Goal: Task Accomplishment & Management: Complete application form

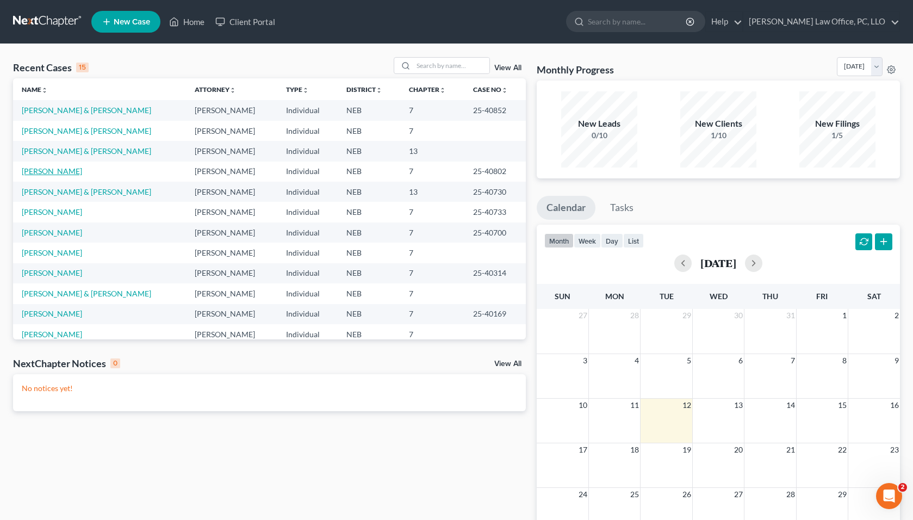
click at [49, 171] on link "[PERSON_NAME]" at bounding box center [52, 170] width 60 height 9
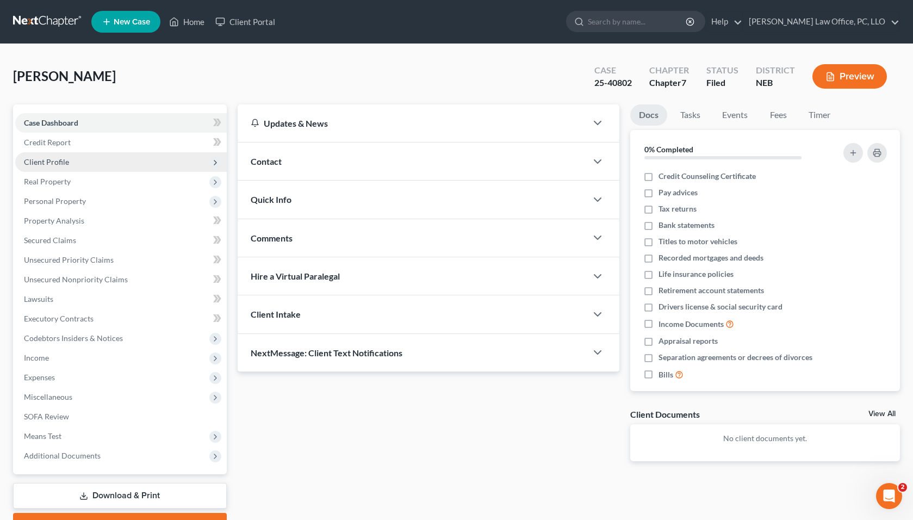
click at [103, 160] on span "Client Profile" at bounding box center [120, 162] width 211 height 20
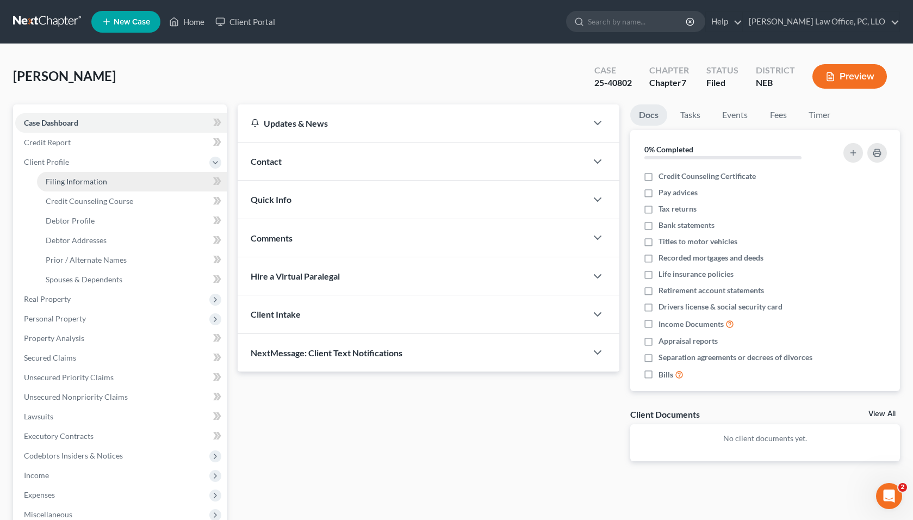
click at [117, 184] on link "Filing Information" at bounding box center [132, 182] width 190 height 20
select select "0"
select select "3"
select select "0"
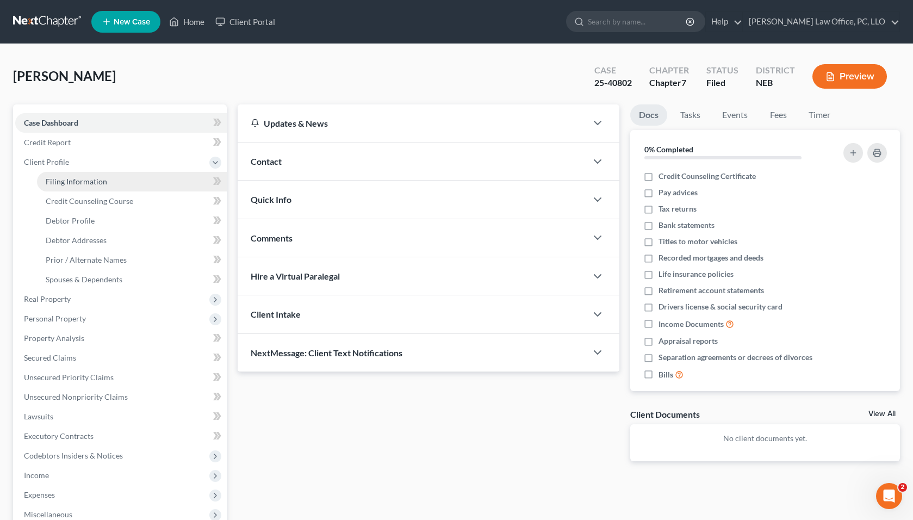
select select "30"
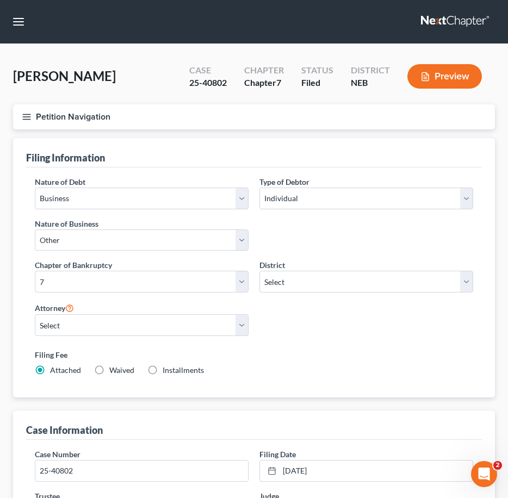
click at [17, 117] on button "Petition Navigation" at bounding box center [254, 116] width 482 height 25
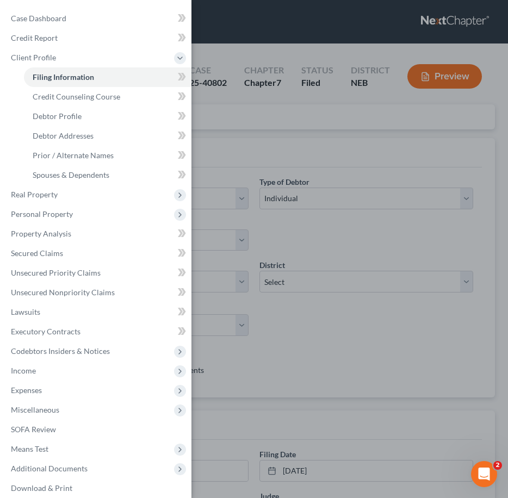
click at [229, 51] on div "Case Dashboard Payments Invoices Payments Payments Credit Report Client Profile" at bounding box center [254, 249] width 508 height 498
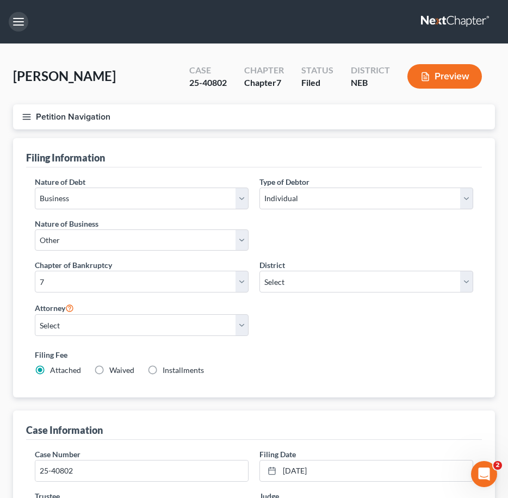
click at [27, 22] on button "button" at bounding box center [19, 22] width 20 height 20
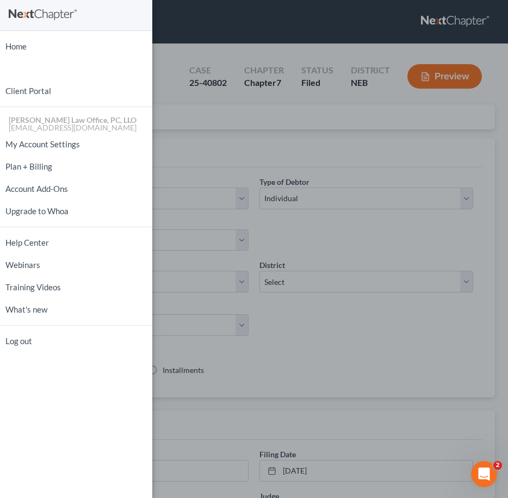
click at [187, 65] on div "Home New Case Client Portal [PERSON_NAME] Law Office, PC, [PERSON_NAME] [PERSON…" at bounding box center [254, 249] width 508 height 498
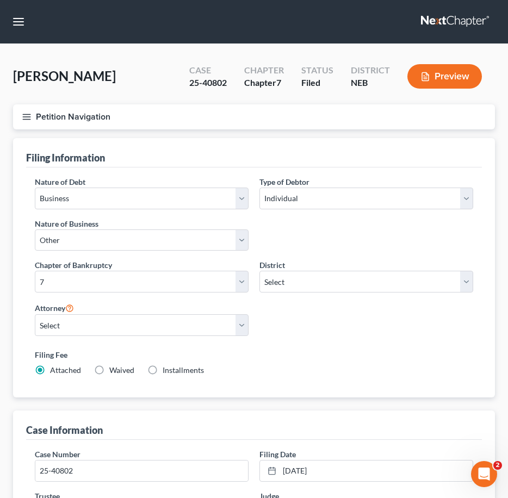
click at [28, 117] on icon "button" at bounding box center [27, 117] width 10 height 10
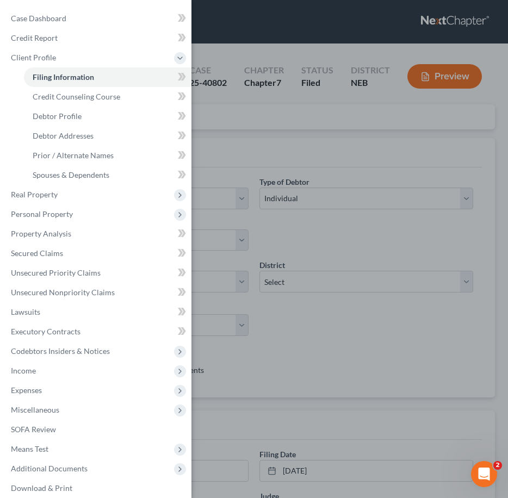
click at [358, 153] on div "Case Dashboard Payments Invoices Payments Payments Credit Report Client Profile" at bounding box center [254, 249] width 508 height 498
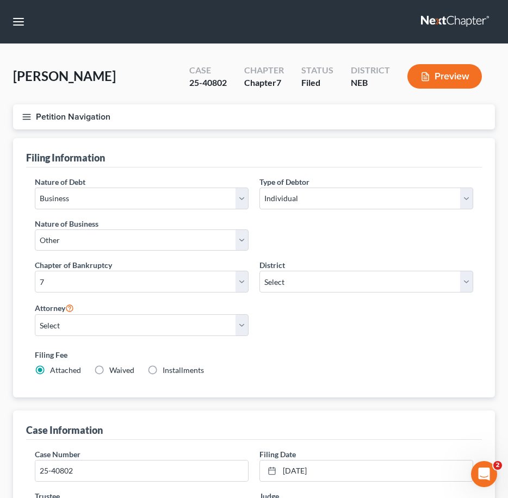
click at [23, 112] on icon "button" at bounding box center [27, 117] width 10 height 10
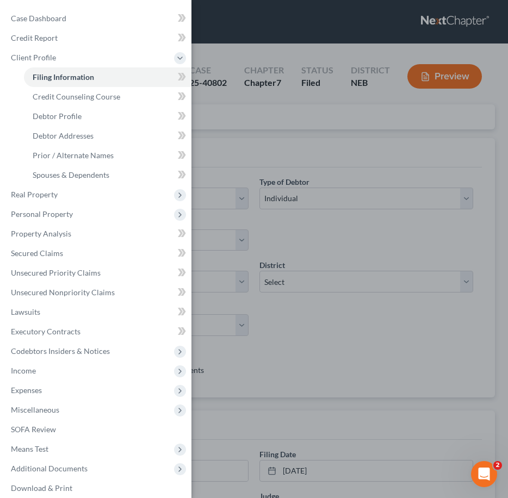
drag, startPoint x: 232, startPoint y: 83, endPoint x: 212, endPoint y: 86, distance: 20.3
click at [232, 83] on div "Case Dashboard Payments Invoices Payments Payments Credit Report Client Profile" at bounding box center [254, 249] width 508 height 498
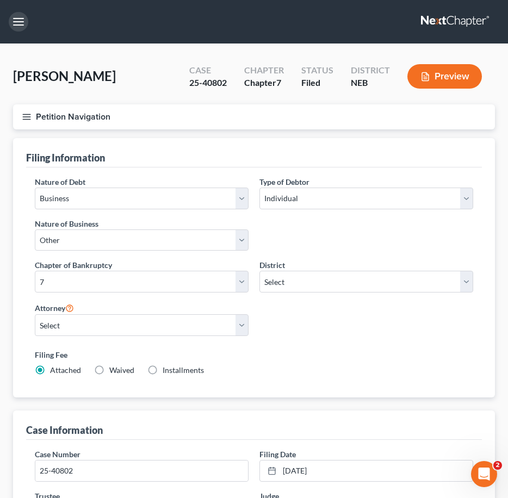
click at [14, 25] on button "button" at bounding box center [19, 22] width 20 height 20
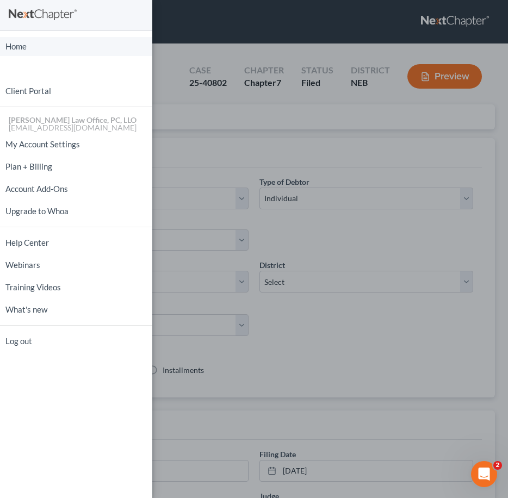
click at [27, 51] on link "Home" at bounding box center [76, 46] width 152 height 19
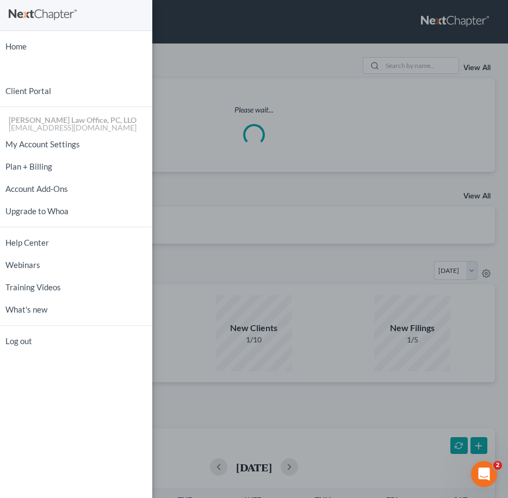
click at [233, 84] on div "Home New Case Client Portal [PERSON_NAME] Law Office, PC, [PERSON_NAME] [PERSON…" at bounding box center [254, 249] width 508 height 498
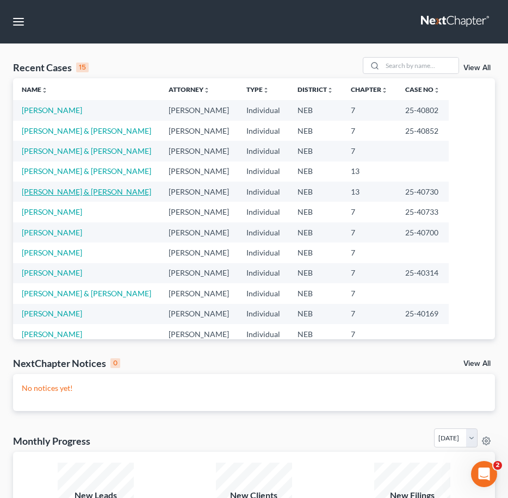
click at [71, 189] on link "[PERSON_NAME] & [PERSON_NAME]" at bounding box center [86, 191] width 129 height 9
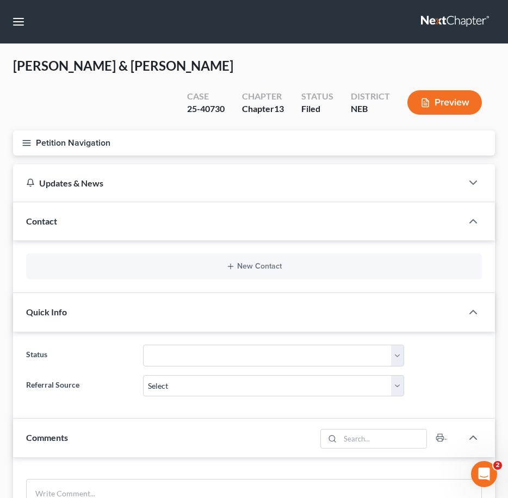
click at [26, 138] on icon "button" at bounding box center [27, 143] width 10 height 10
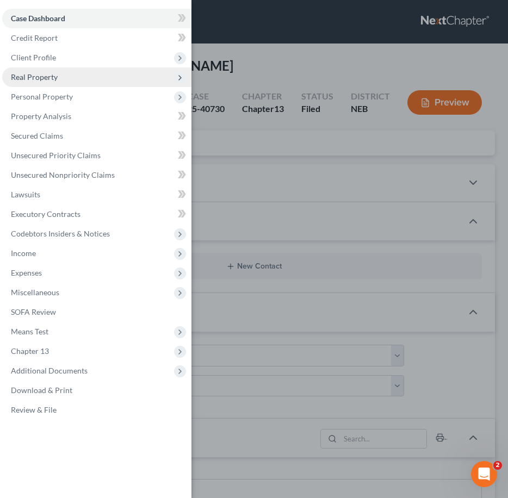
click at [84, 73] on span "Real Property" at bounding box center [96, 77] width 189 height 20
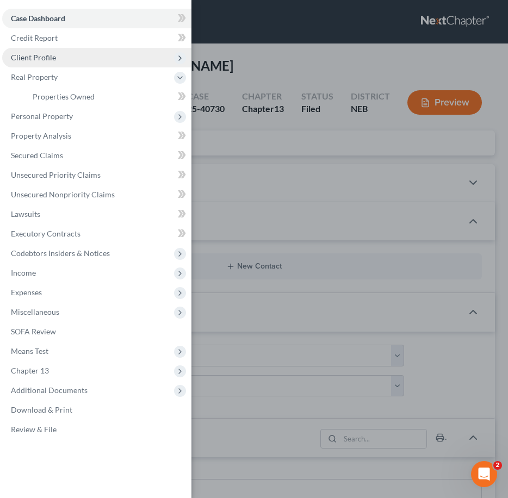
click at [80, 59] on span "Client Profile" at bounding box center [96, 58] width 189 height 20
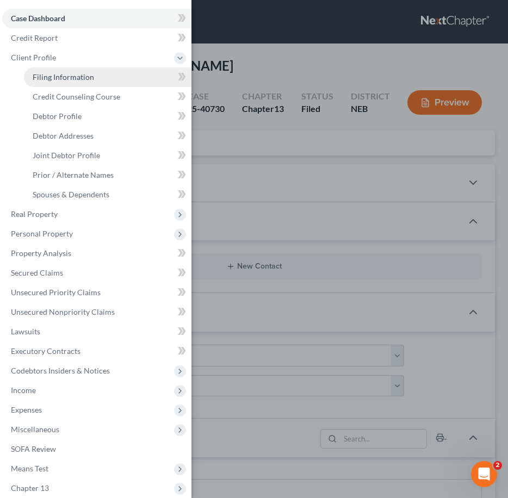
click at [84, 76] on span "Filing Information" at bounding box center [63, 76] width 61 height 9
select select "1"
select select "3"
select select "48"
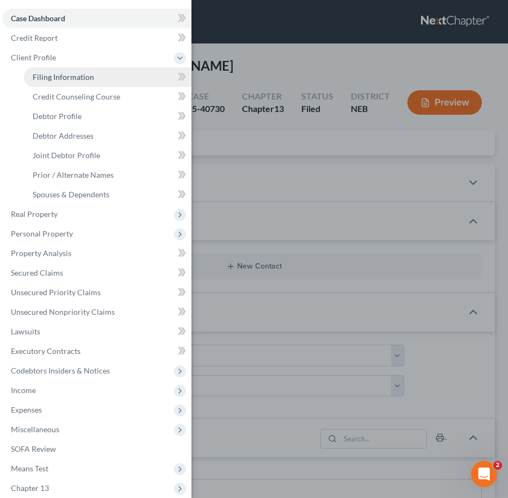
select select "0"
select select "30"
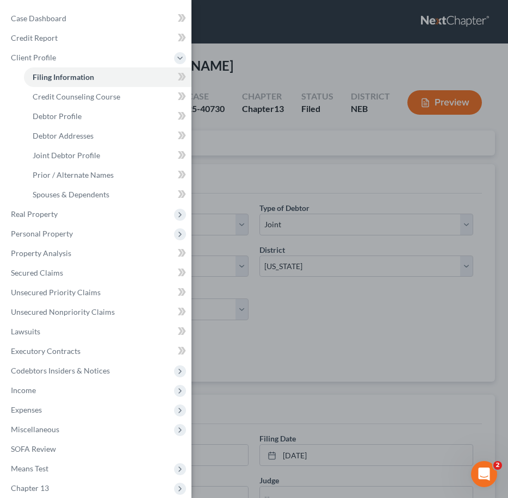
click at [313, 154] on div "Case Dashboard Payments Invoices Payments Payments Credit Report Client Profile" at bounding box center [254, 249] width 508 height 498
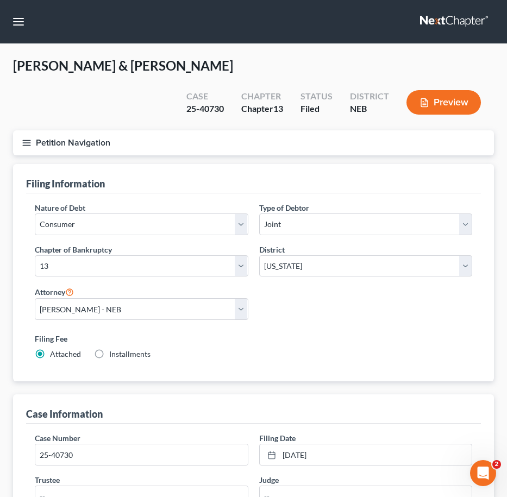
click at [301, 395] on div "Case Information" at bounding box center [253, 409] width 455 height 29
click at [21, 28] on button "button" at bounding box center [19, 22] width 20 height 20
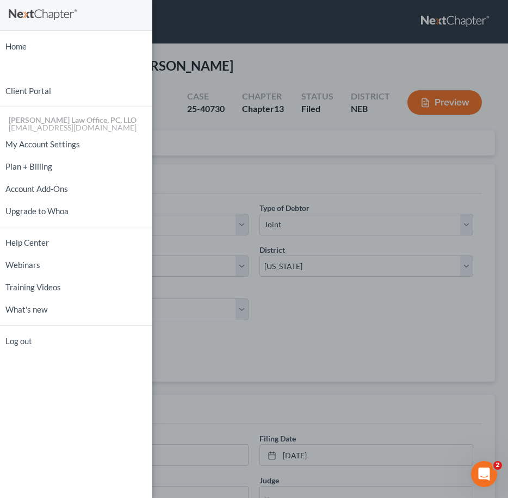
click at [192, 59] on div "Home New Case Client Portal [PERSON_NAME] Law Office, PC, [PERSON_NAME] [PERSON…" at bounding box center [254, 249] width 508 height 498
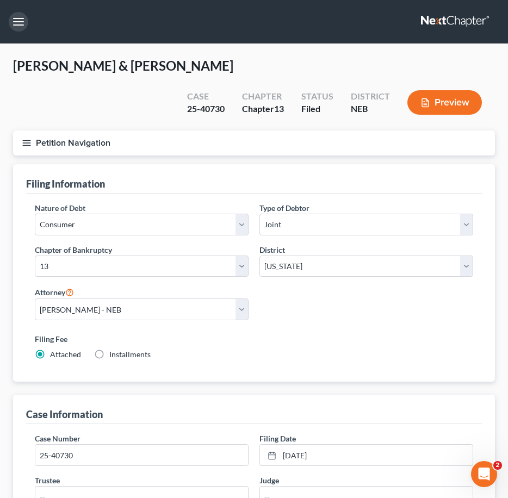
click at [21, 28] on button "button" at bounding box center [19, 22] width 20 height 20
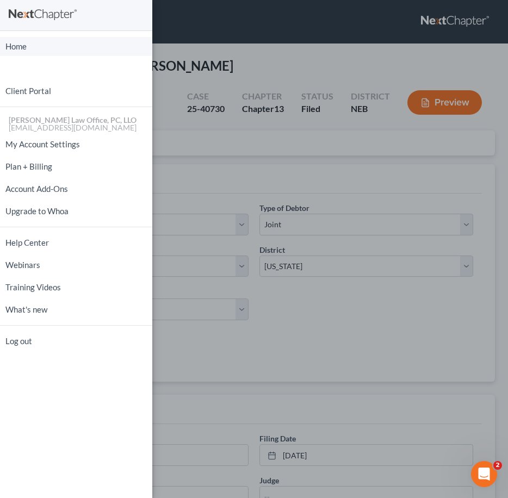
click at [42, 41] on link "Home" at bounding box center [76, 46] width 152 height 19
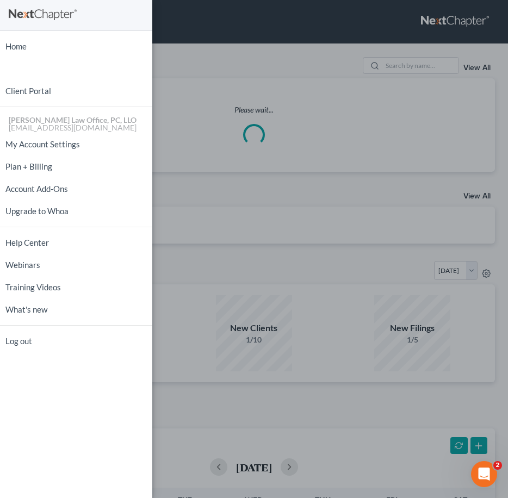
click at [255, 63] on div "Home New Case Client Portal [PERSON_NAME] Law Office, PC, [PERSON_NAME] [PERSON…" at bounding box center [254, 249] width 508 height 498
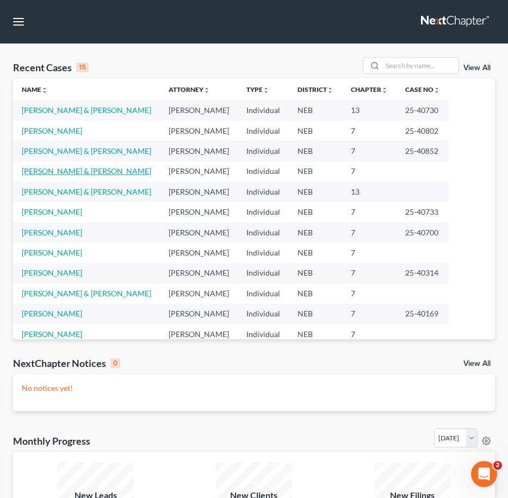
click at [53, 169] on link "[PERSON_NAME] & [PERSON_NAME]" at bounding box center [86, 170] width 129 height 9
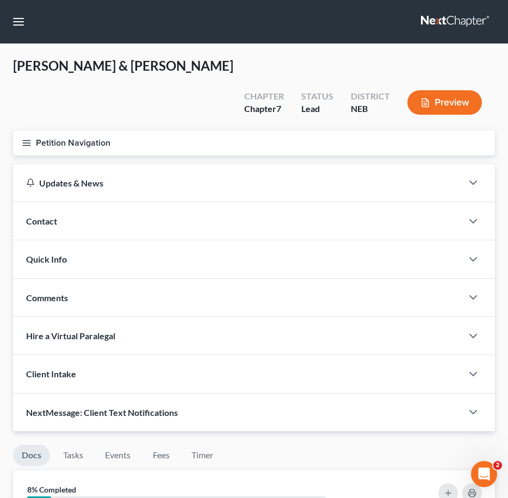
click at [203, 92] on div "[PERSON_NAME] & [PERSON_NAME] Upgraded Chapter Chapter 7 Status Lead District N…" at bounding box center [254, 93] width 482 height 73
click at [25, 22] on button "button" at bounding box center [19, 22] width 20 height 20
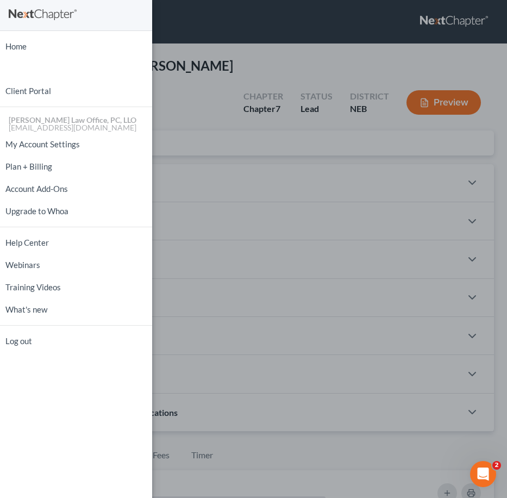
click at [21, 34] on div "Home New Case Client Portal [PERSON_NAME] Law Office, PC, [PERSON_NAME] [PERSON…" at bounding box center [76, 249] width 152 height 498
click at [21, 48] on link "Home" at bounding box center [76, 46] width 152 height 19
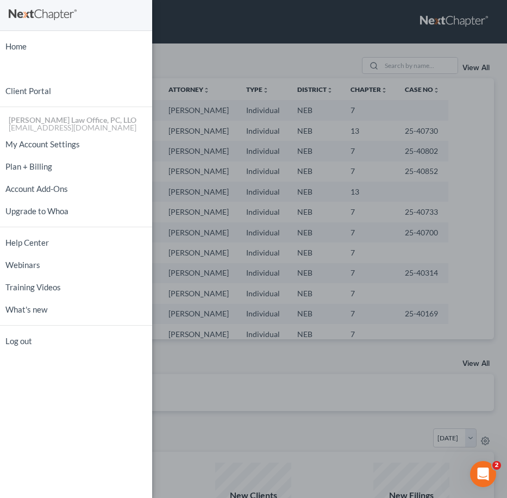
click at [264, 15] on div "Home New Case Client Portal [PERSON_NAME] Law Office, PC, [PERSON_NAME] [PERSON…" at bounding box center [253, 249] width 507 height 498
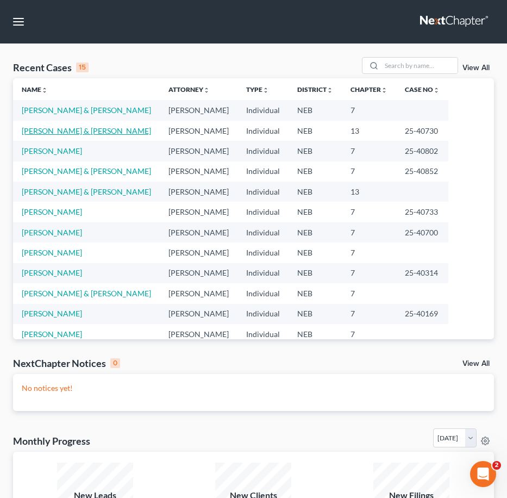
click at [68, 130] on link "[PERSON_NAME] & [PERSON_NAME]" at bounding box center [86, 130] width 129 height 9
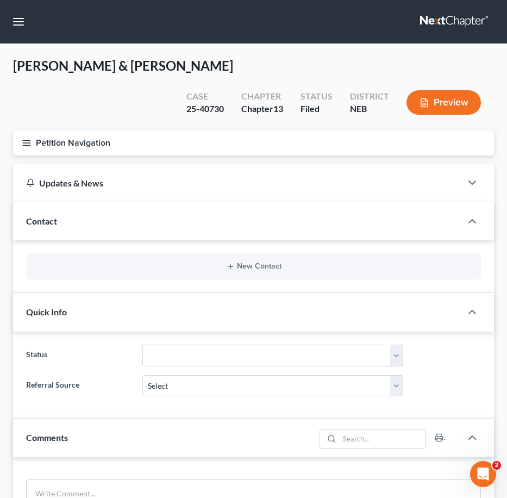
click at [25, 138] on icon "button" at bounding box center [27, 143] width 10 height 10
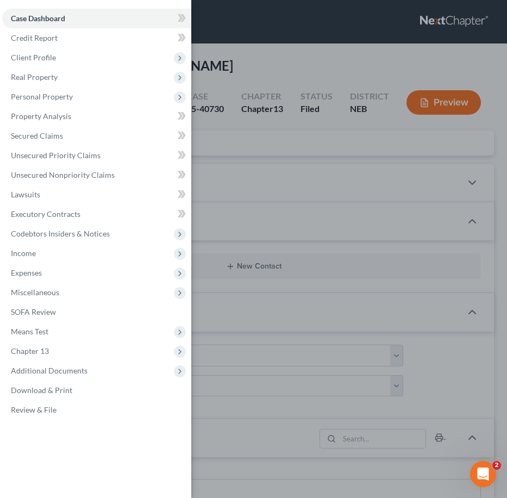
click at [221, 41] on div "Case Dashboard Payments Invoices Payments Payments Credit Report Client Profile" at bounding box center [253, 249] width 507 height 498
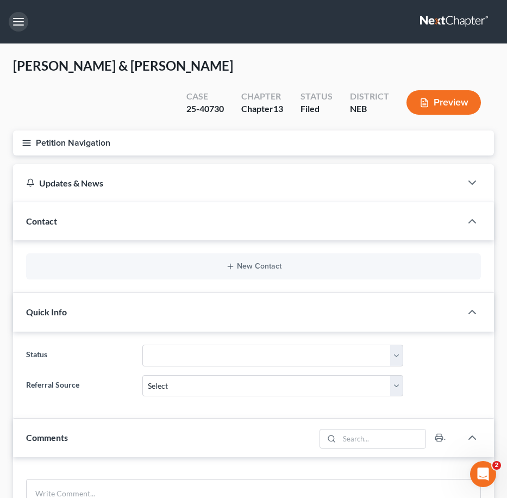
click at [21, 26] on button "button" at bounding box center [19, 22] width 20 height 20
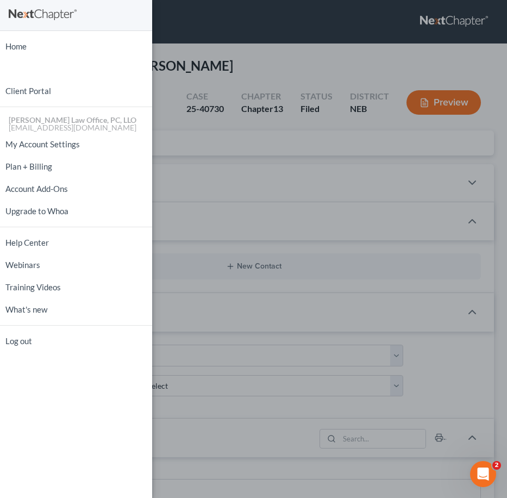
click at [205, 26] on div "Home New Case Client Portal [PERSON_NAME] Law Office, PC, [PERSON_NAME] [PERSON…" at bounding box center [253, 249] width 507 height 498
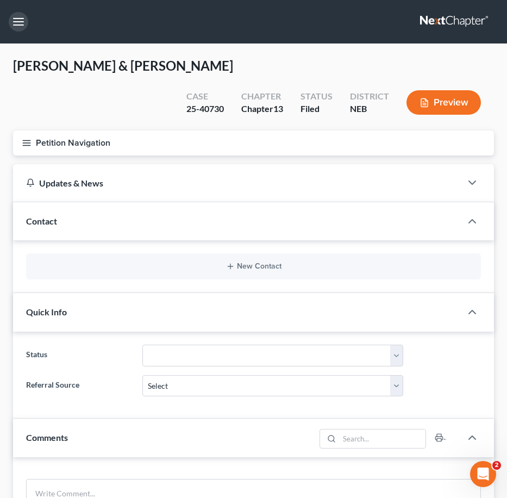
click at [20, 25] on button "button" at bounding box center [19, 22] width 20 height 20
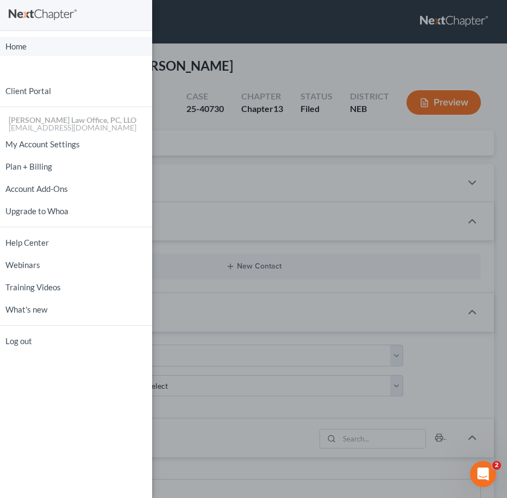
click at [38, 53] on link "Home" at bounding box center [76, 46] width 152 height 19
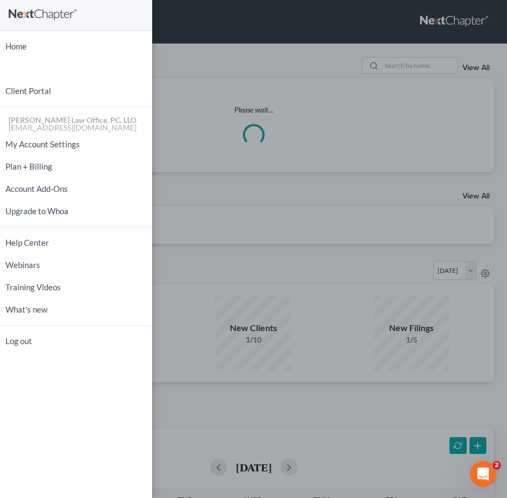
click at [306, 47] on div "Home New Case Client Portal [PERSON_NAME] Law Office, PC, [PERSON_NAME] [PERSON…" at bounding box center [253, 249] width 507 height 498
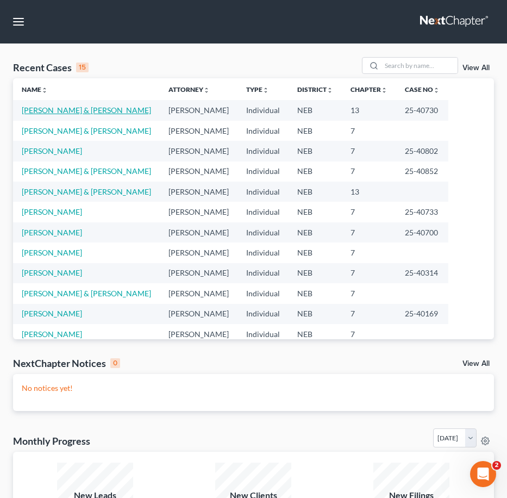
click at [94, 108] on link "[PERSON_NAME] & [PERSON_NAME]" at bounding box center [86, 109] width 129 height 9
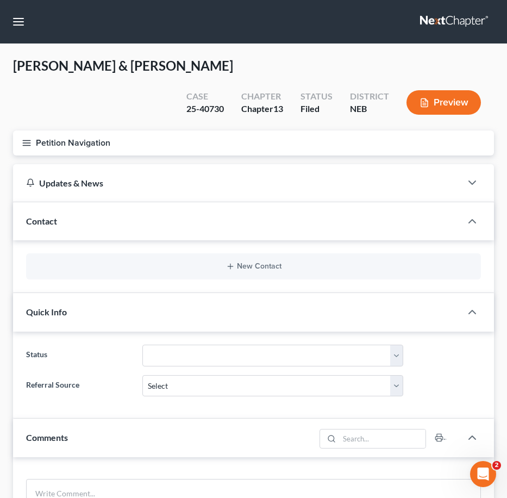
click at [26, 130] on button "Petition Navigation" at bounding box center [253, 142] width 481 height 25
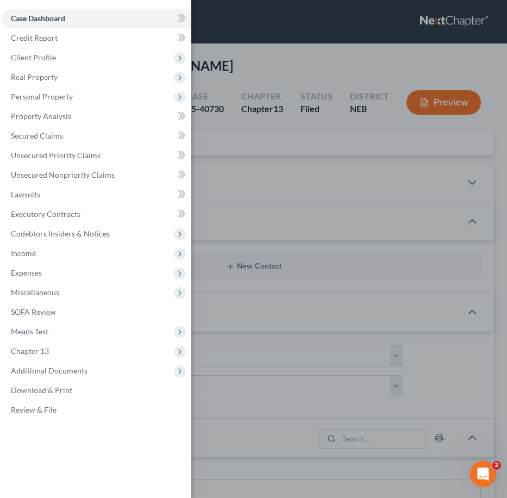
click at [272, 56] on div "Case Dashboard Payments Invoices Payments Payments Credit Report Client Profile" at bounding box center [253, 249] width 507 height 498
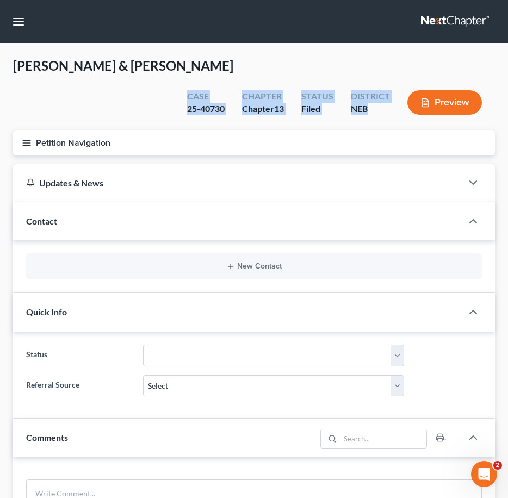
drag, startPoint x: 186, startPoint y: 70, endPoint x: 370, endPoint y: 84, distance: 183.7
click at [370, 88] on div "Case 25-40730 Chapter Chapter 13 Status Filed District NEB Preview" at bounding box center [336, 104] width 316 height 32
drag, startPoint x: 310, startPoint y: 61, endPoint x: 298, endPoint y: 60, distance: 12.0
click at [298, 83] on div "Case 25-40730 Chapter Chapter 13 Status Filed District NEB Preview" at bounding box center [334, 102] width 321 height 39
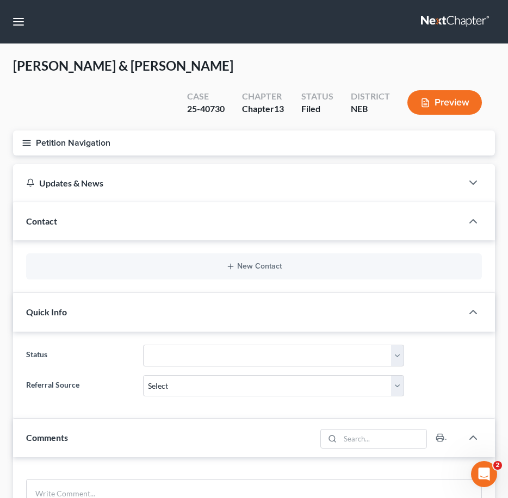
click at [303, 90] on div "Status" at bounding box center [317, 96] width 32 height 13
click at [145, 98] on div "[PERSON_NAME] & [PERSON_NAME] Upgraded Case 25-40730 Chapter Chapter 13 Status …" at bounding box center [254, 93] width 482 height 73
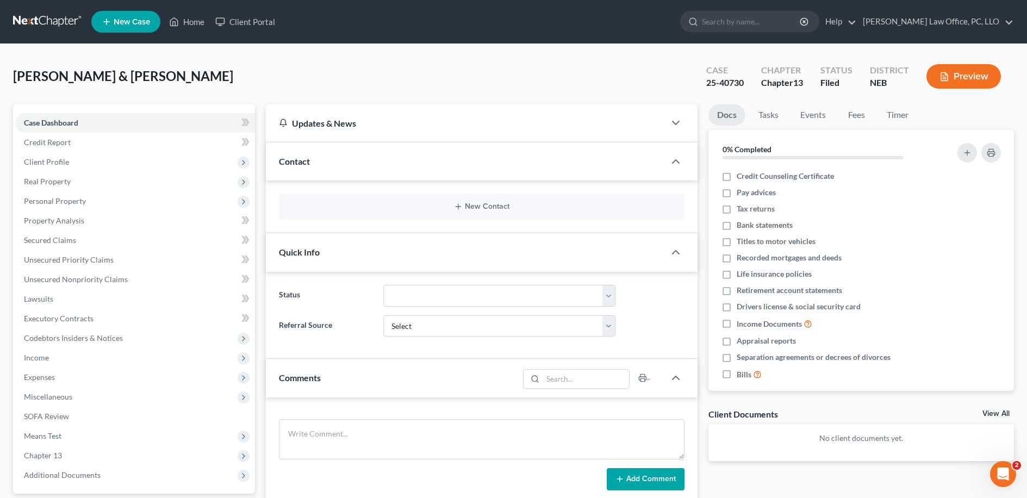
click at [265, 64] on div "[PERSON_NAME] & [PERSON_NAME] Upgraded Case 25-40730 Chapter Chapter 13 Status …" at bounding box center [513, 80] width 1001 height 47
